Goal: Find specific page/section: Find specific page/section

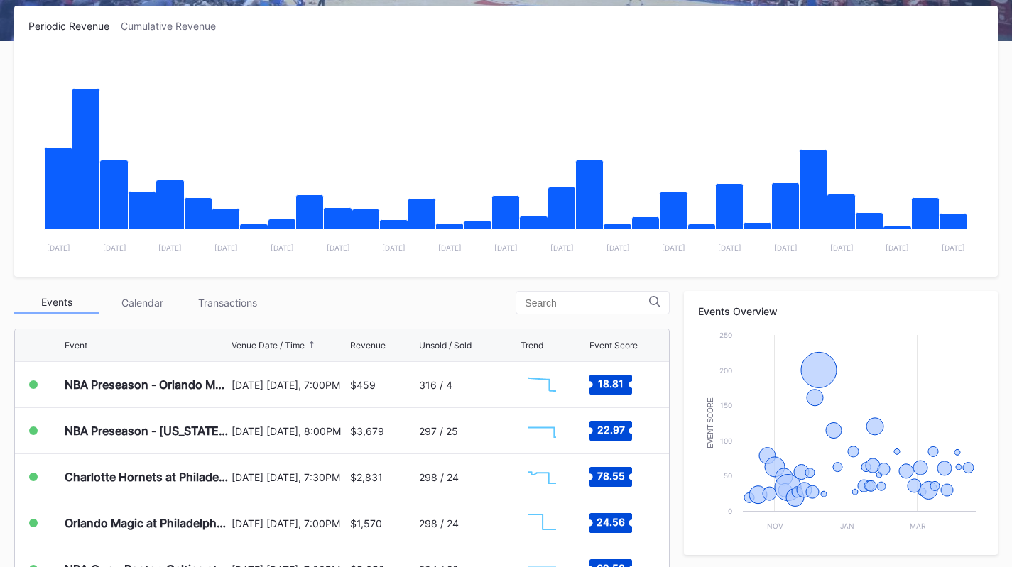
scroll to position [226, 0]
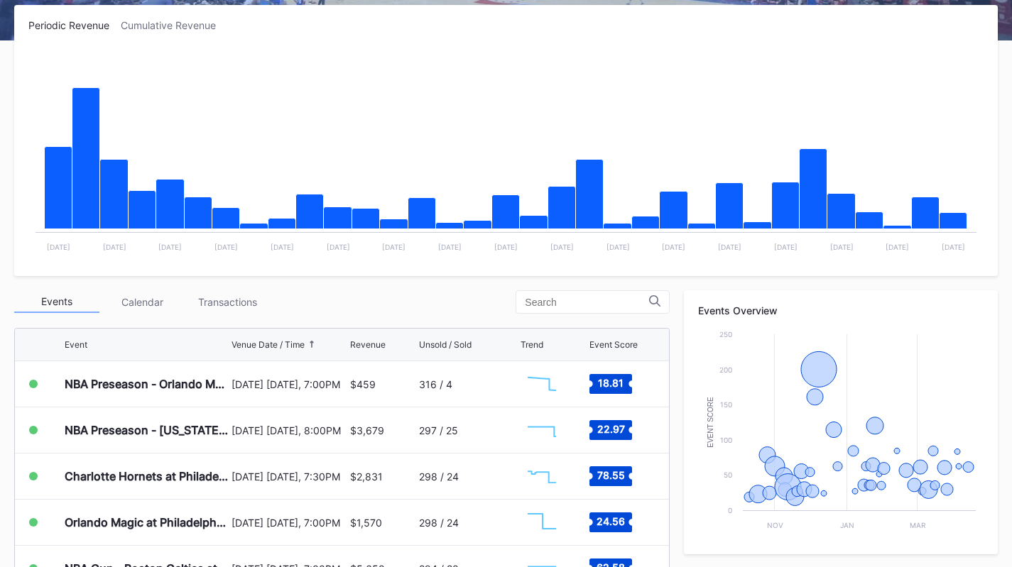
click at [231, 308] on div "Transactions" at bounding box center [227, 302] width 85 height 22
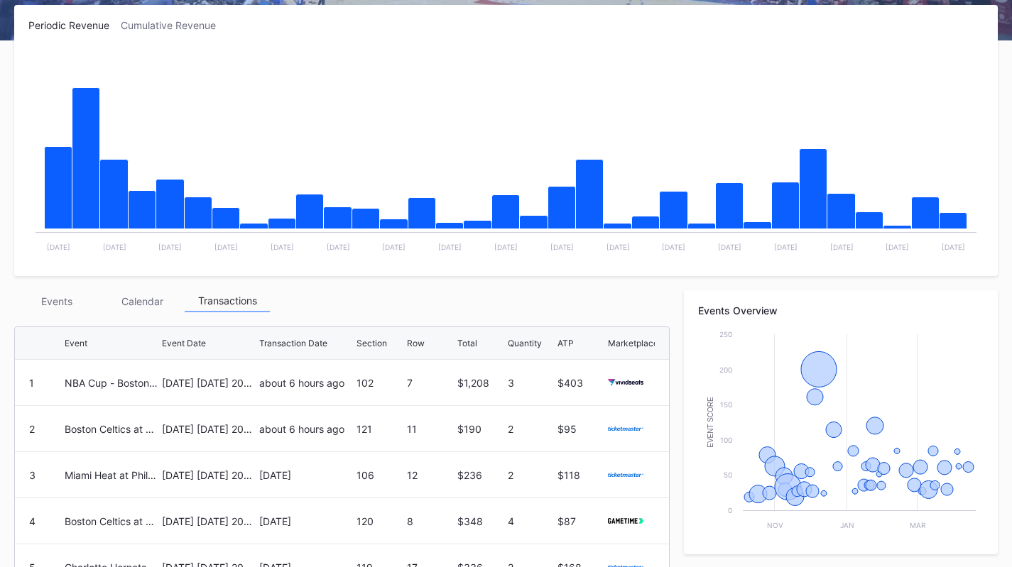
click at [52, 302] on div "Events" at bounding box center [56, 301] width 85 height 22
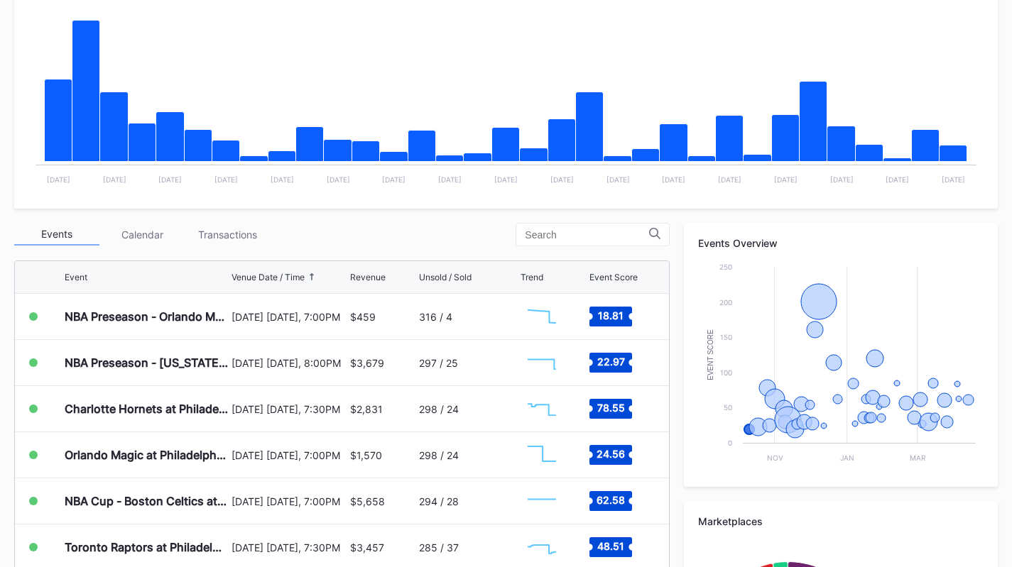
scroll to position [295, 0]
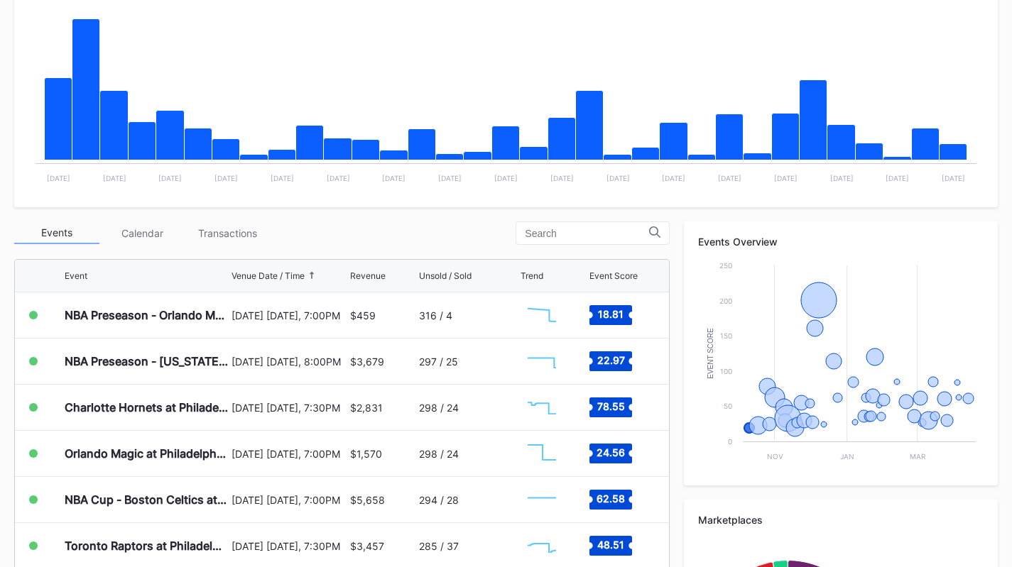
click at [79, 297] on div "NBA Preseason - Orlando Magic at Philadelphia 76ers" at bounding box center [146, 314] width 163 height 45
